Goal: Information Seeking & Learning: Learn about a topic

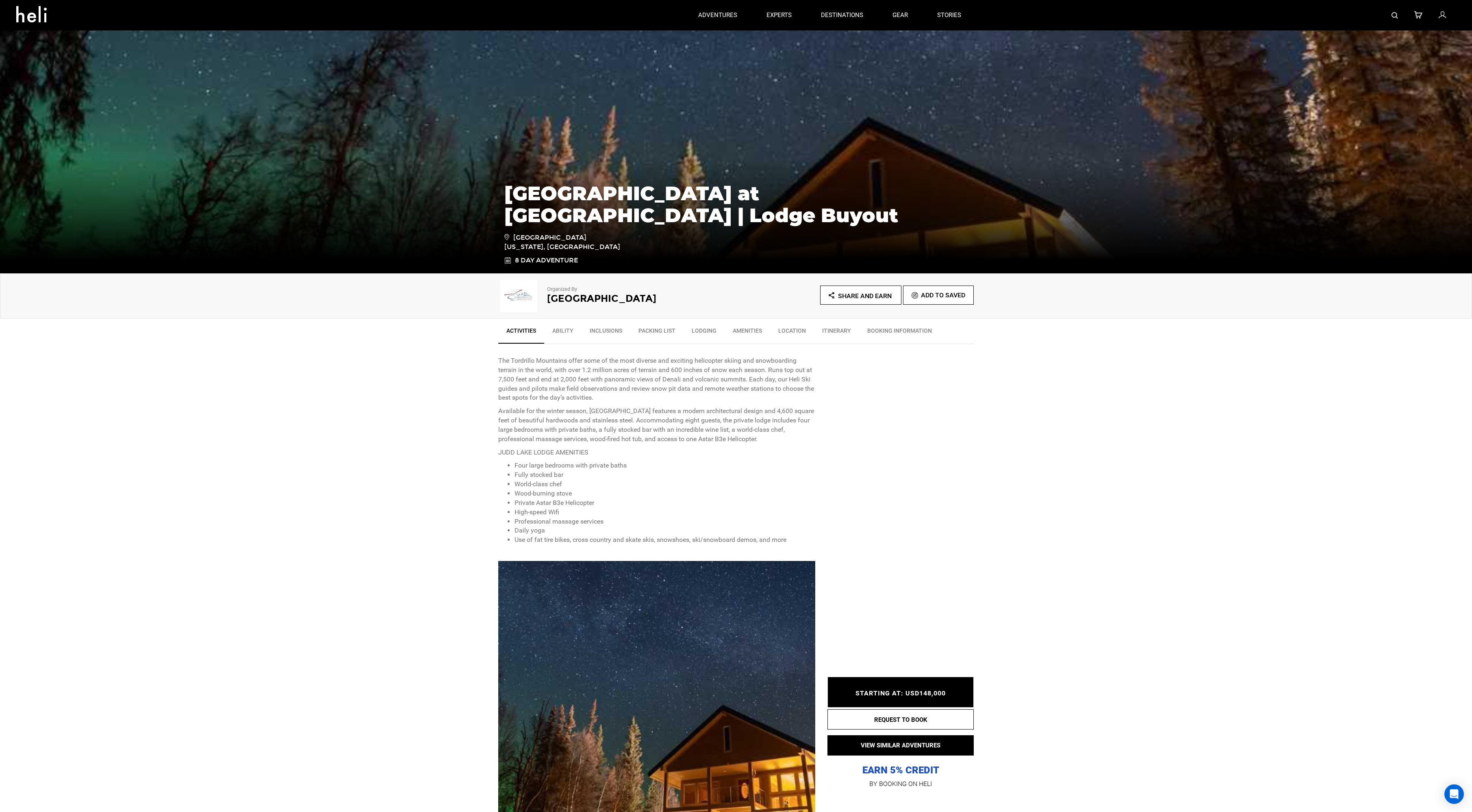
click at [698, 408] on p "Available for the winter season, [GEOGRAPHIC_DATA] features a modern architectu…" at bounding box center [657, 425] width 317 height 37
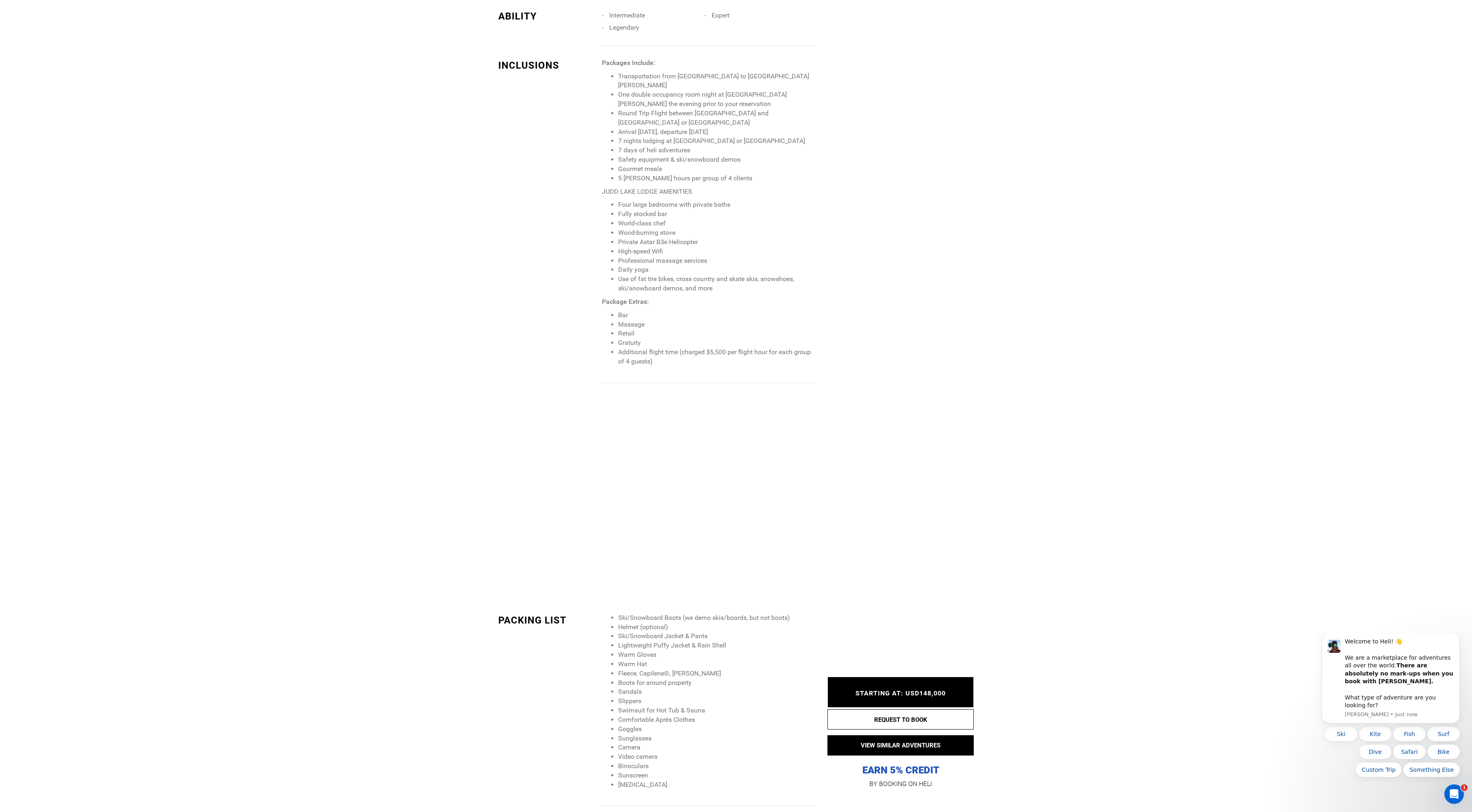
scroll to position [1886, 0]
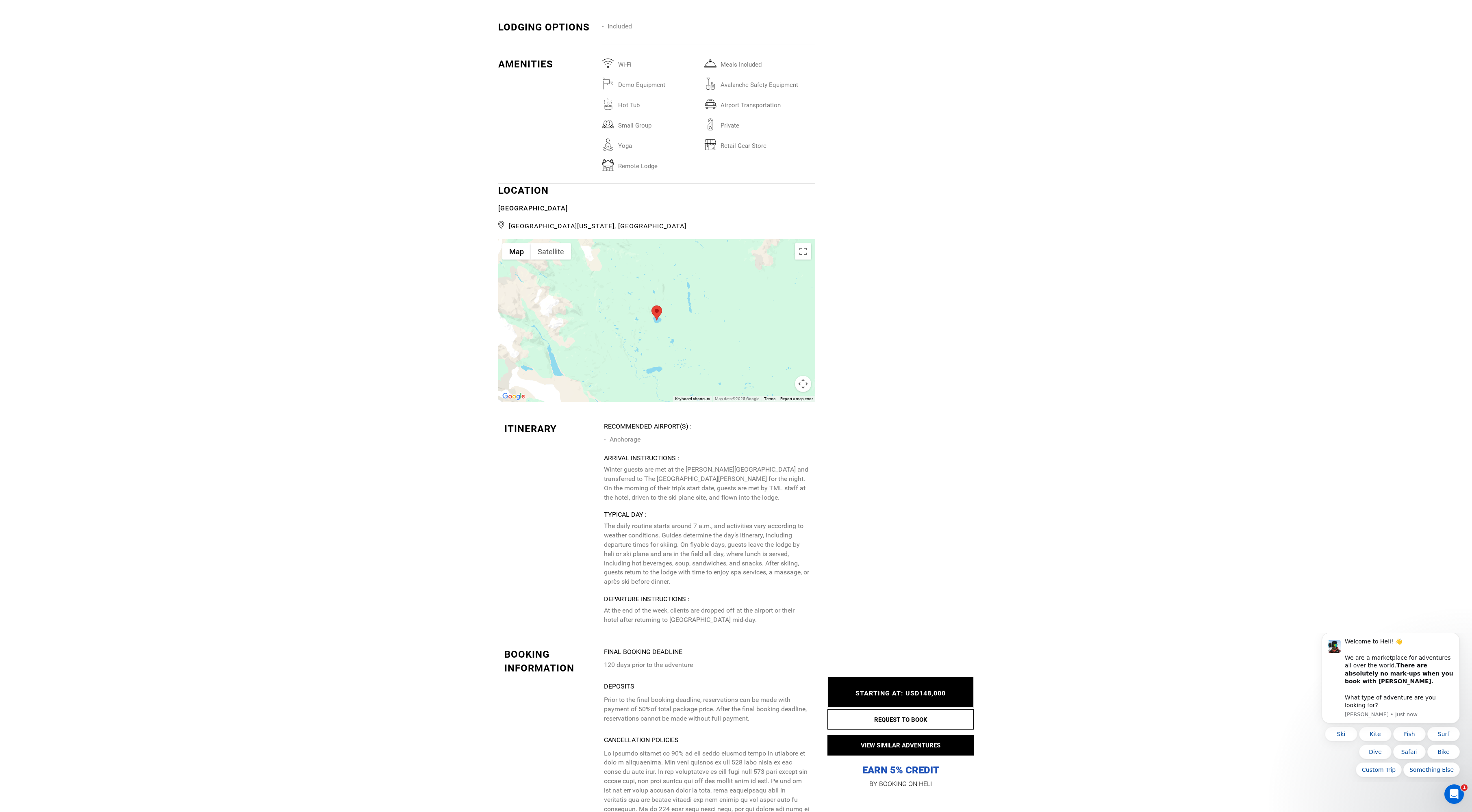
click at [672, 341] on div at bounding box center [657, 320] width 317 height 162
click at [802, 391] on button "Map camera controls" at bounding box center [802, 383] width 16 height 16
click at [783, 391] on button "Zoom out" at bounding box center [782, 383] width 16 height 16
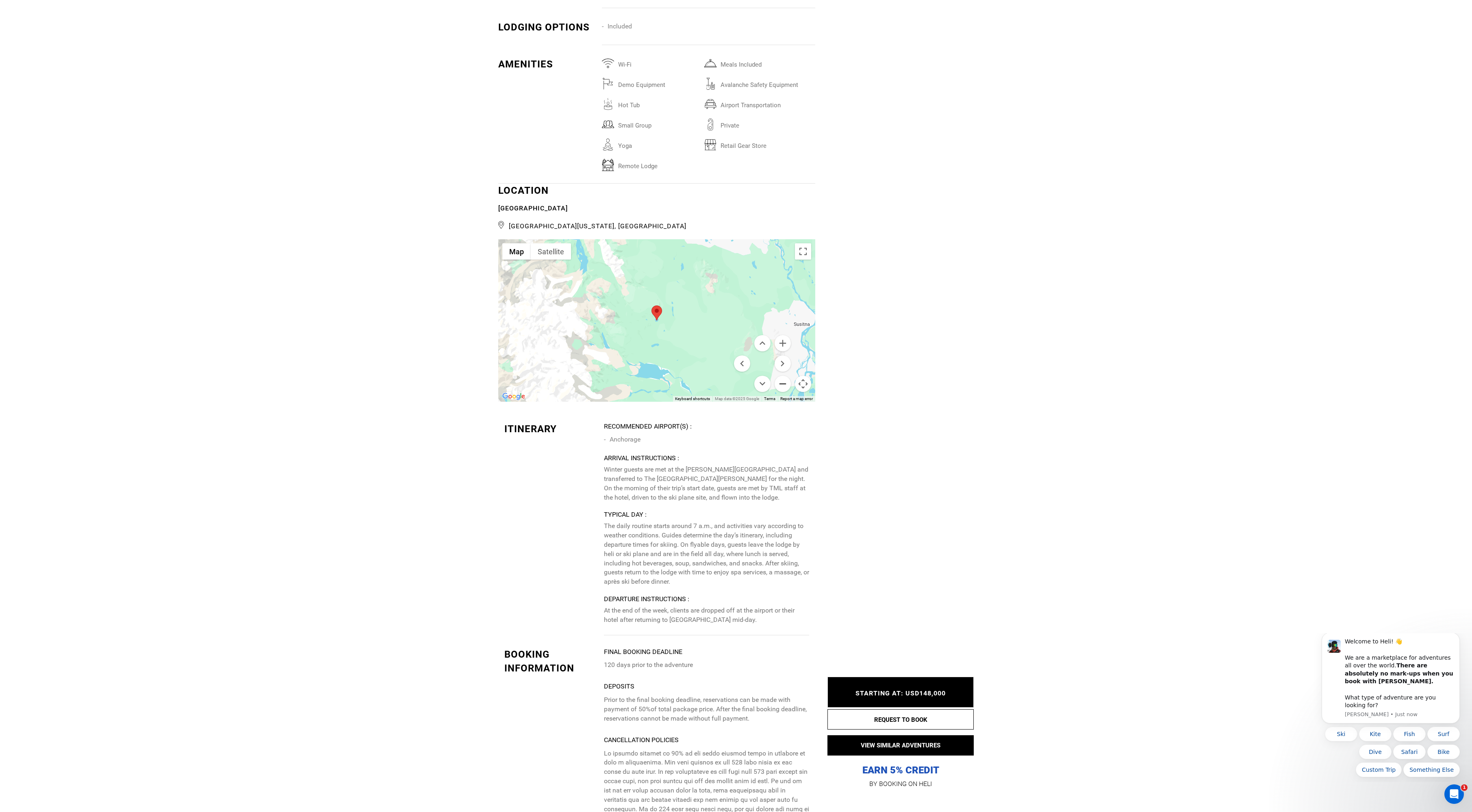
click at [783, 391] on button "Zoom out" at bounding box center [782, 383] width 16 height 16
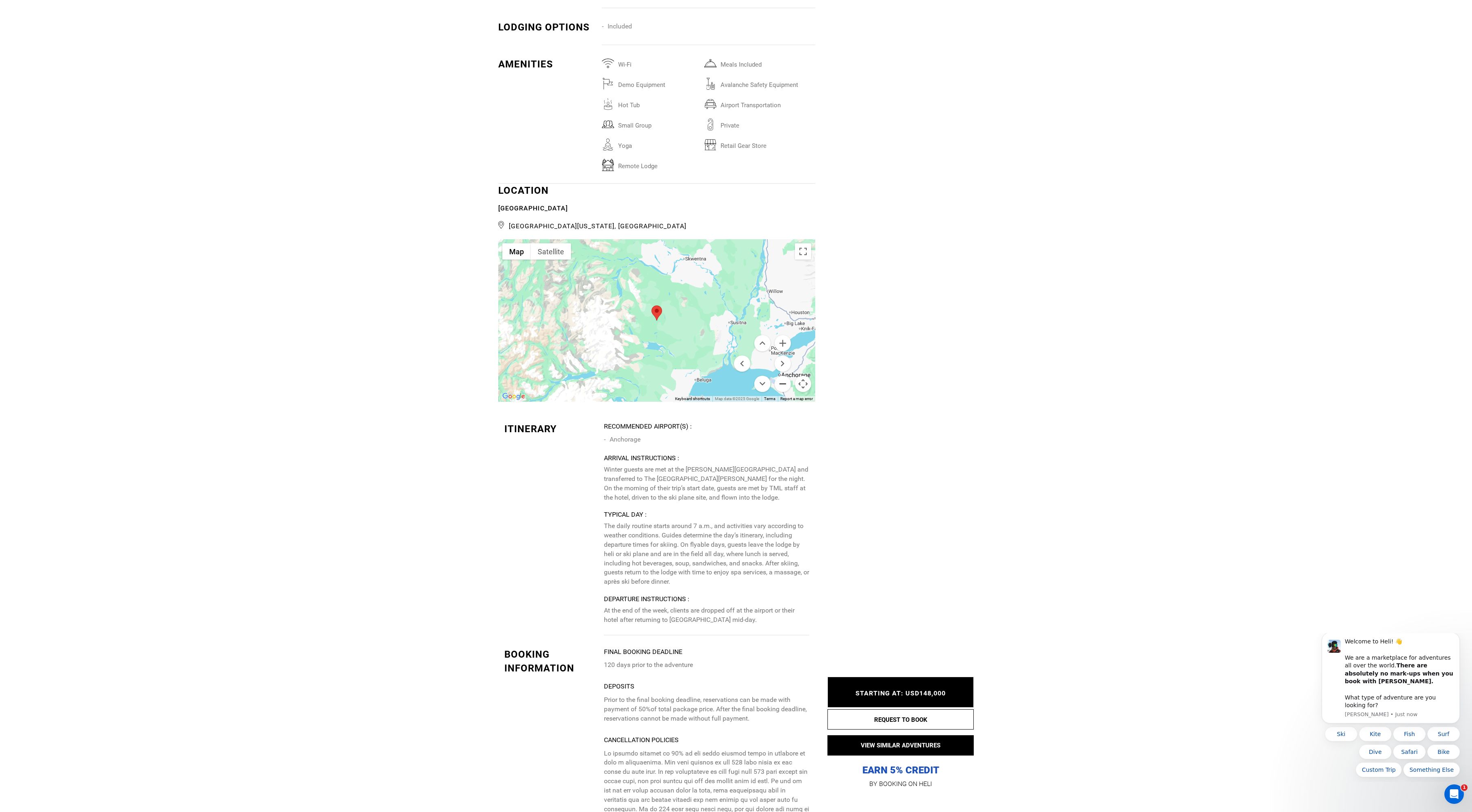
click at [783, 391] on button "Zoom out" at bounding box center [782, 383] width 16 height 16
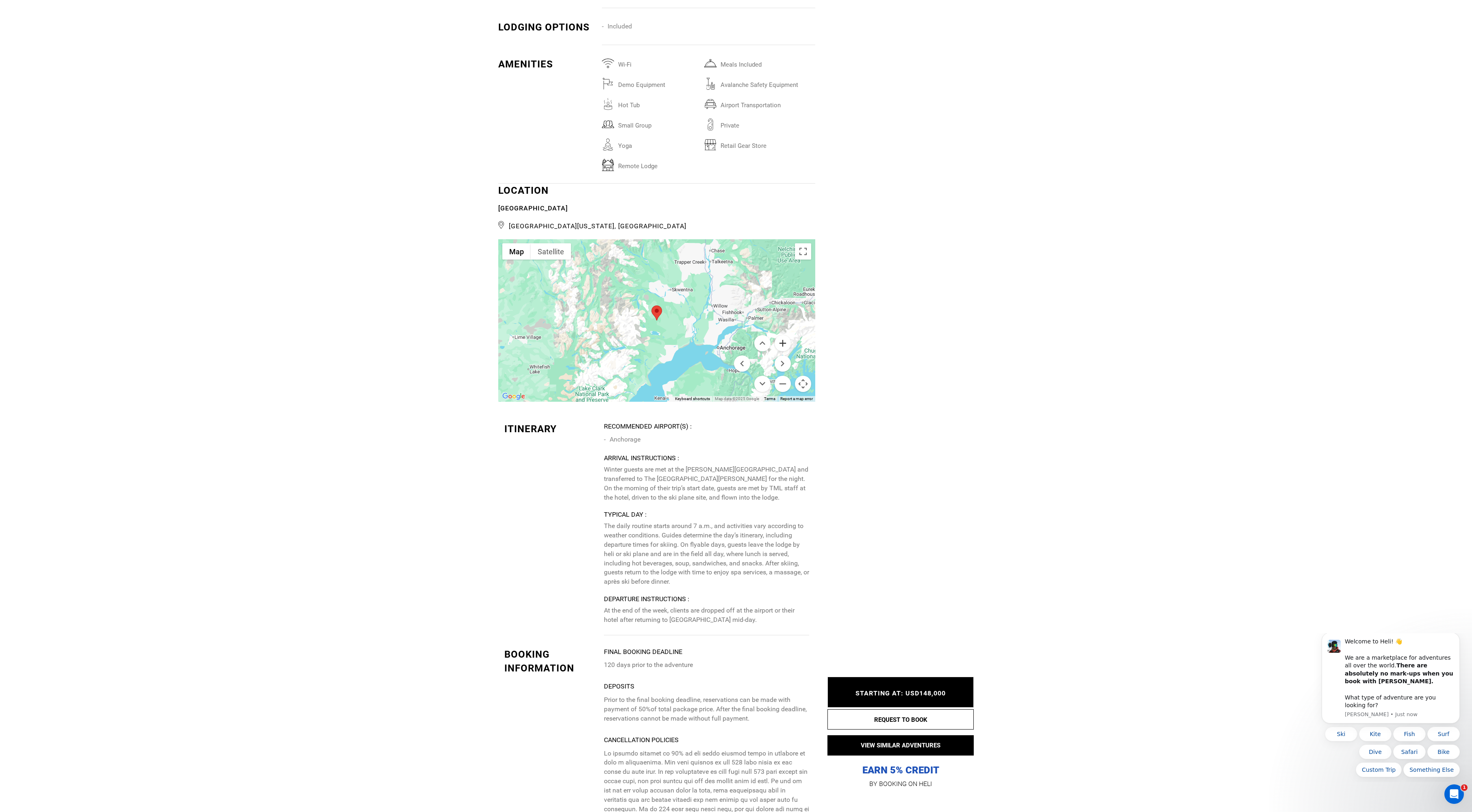
click at [783, 351] on button "Zoom in" at bounding box center [782, 343] width 16 height 16
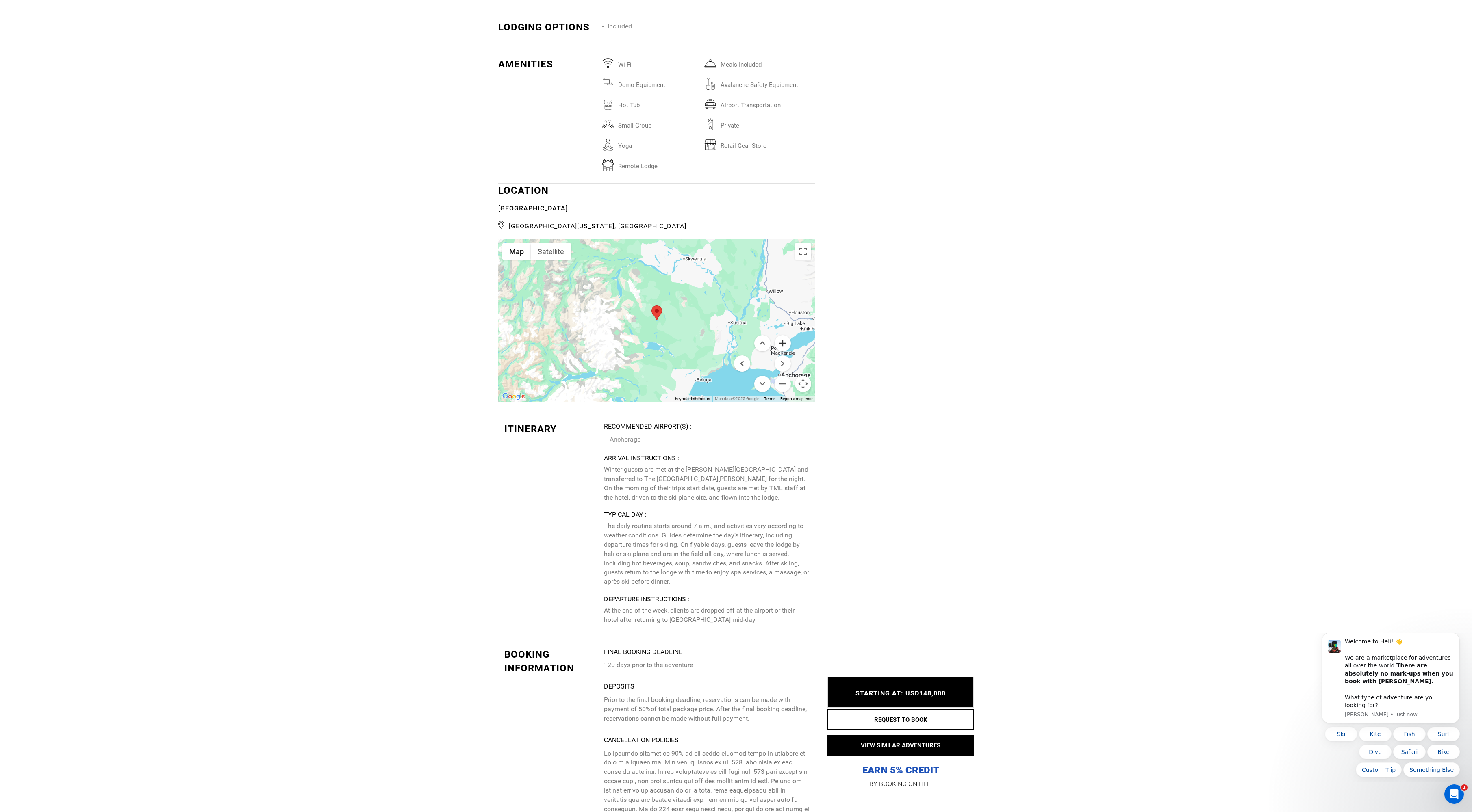
click at [783, 351] on button "Zoom in" at bounding box center [782, 343] width 16 height 16
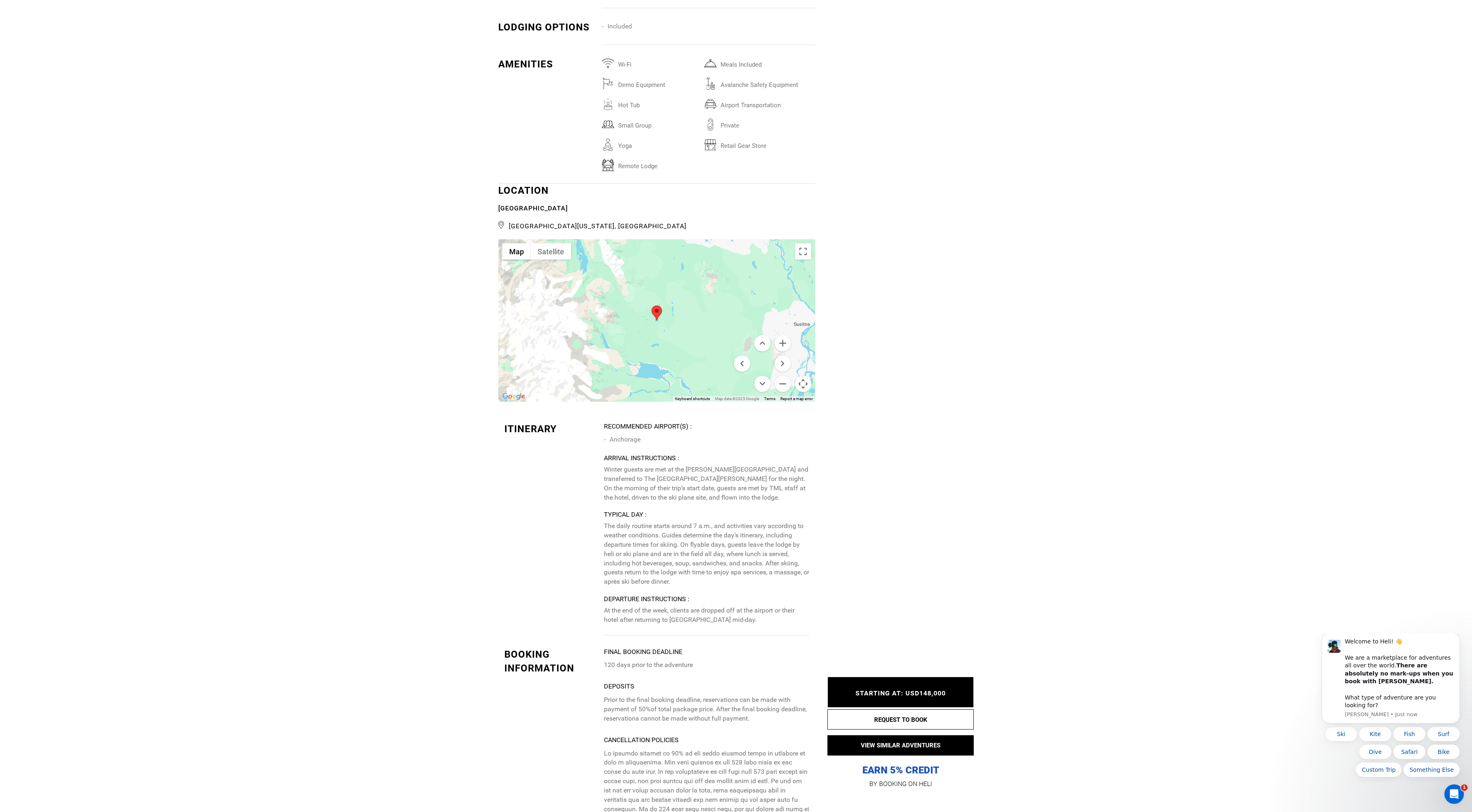
drag, startPoint x: 731, startPoint y: 345, endPoint x: 679, endPoint y: 335, distance: 53.0
click at [679, 335] on div "Map Terrain Satellite Labels Keyboard shortcuts Map Data Map data ©2025 Google …" at bounding box center [657, 320] width 317 height 162
click at [781, 351] on button "Zoom in" at bounding box center [782, 343] width 16 height 16
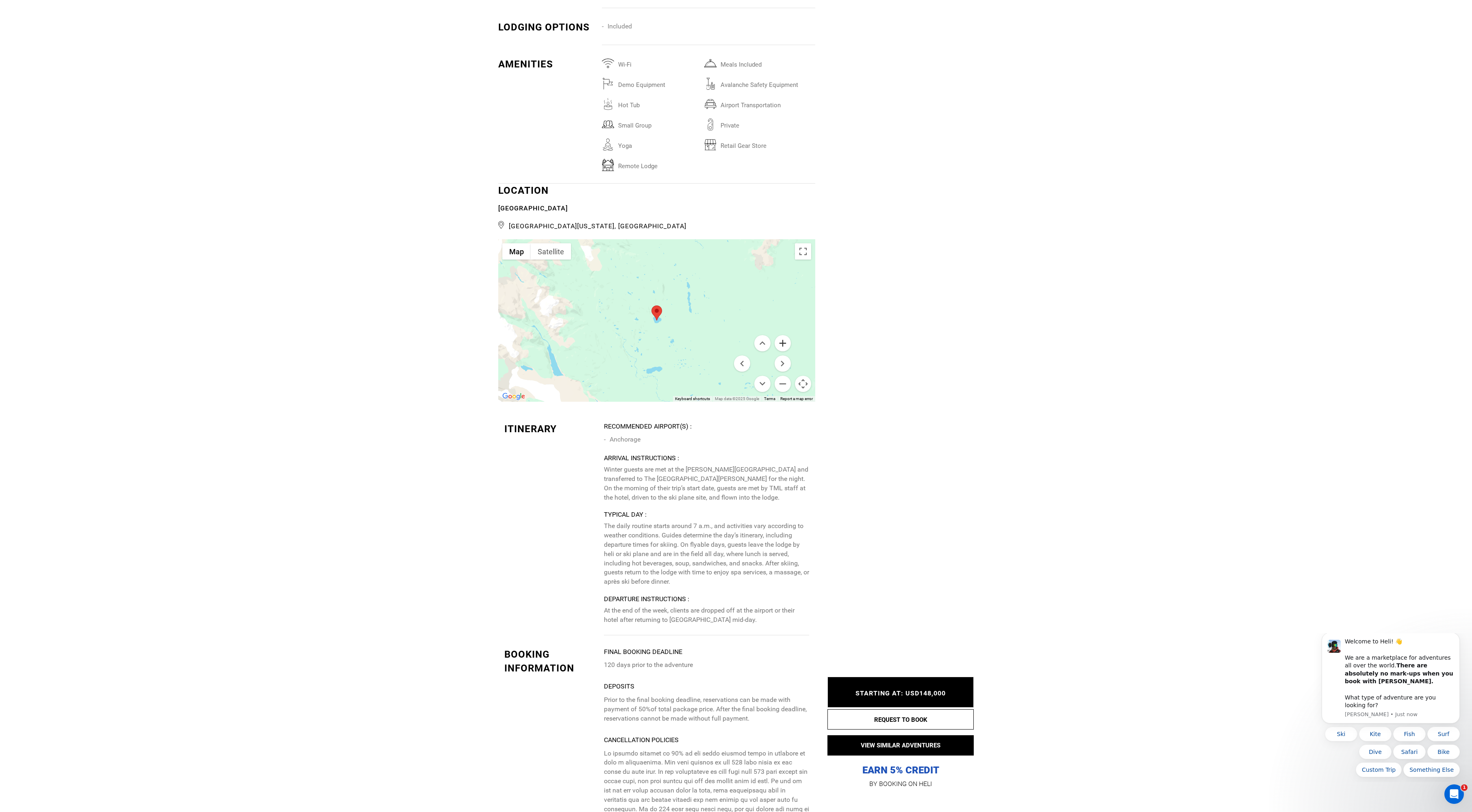
click at [781, 351] on button "Zoom in" at bounding box center [782, 343] width 16 height 16
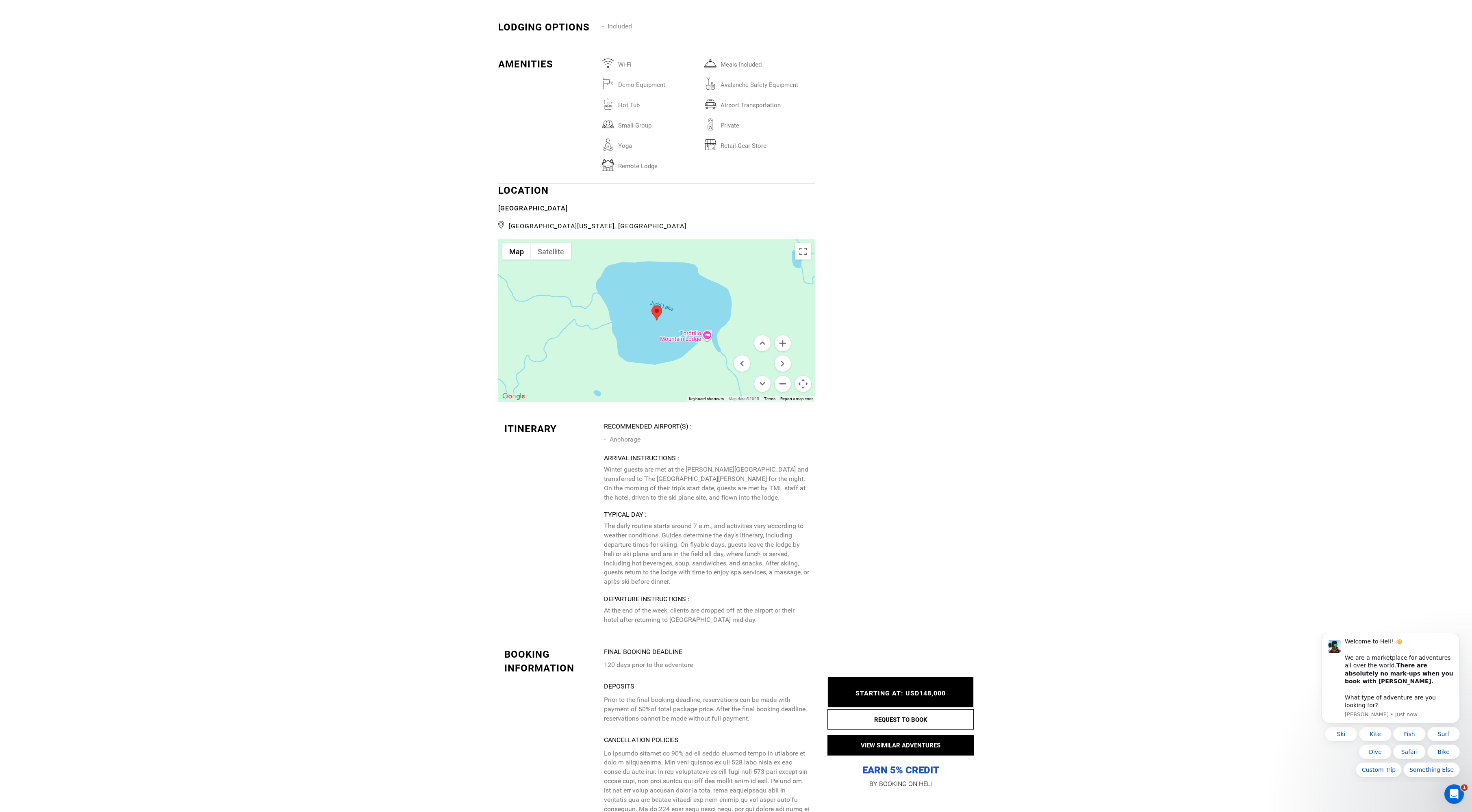
click at [783, 392] on button "Zoom out" at bounding box center [782, 383] width 16 height 16
click at [783, 392] on button "Zoom out" at bounding box center [782, 383] width 16 height 16
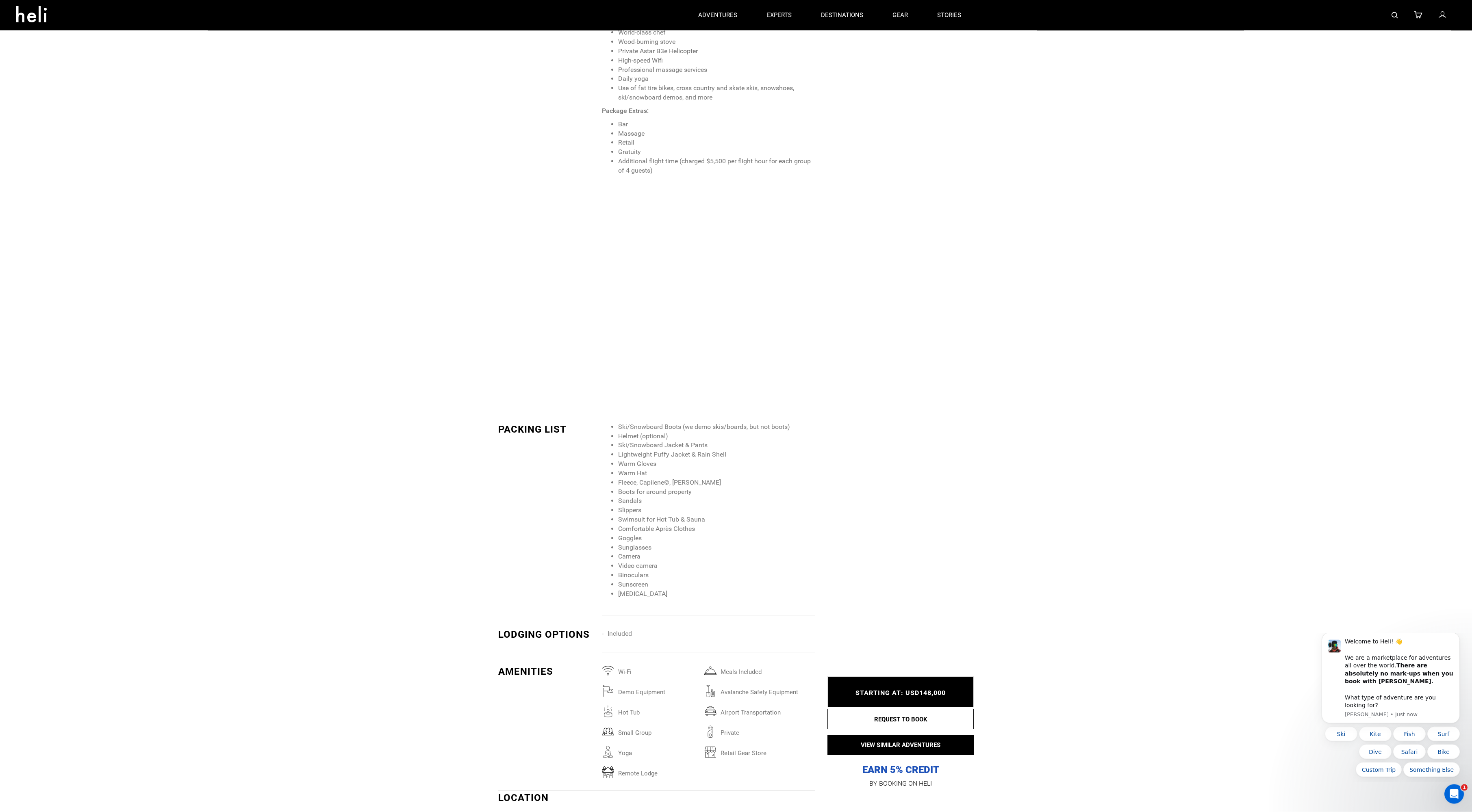
scroll to position [1276, 0]
